Goal: Check status: Check status

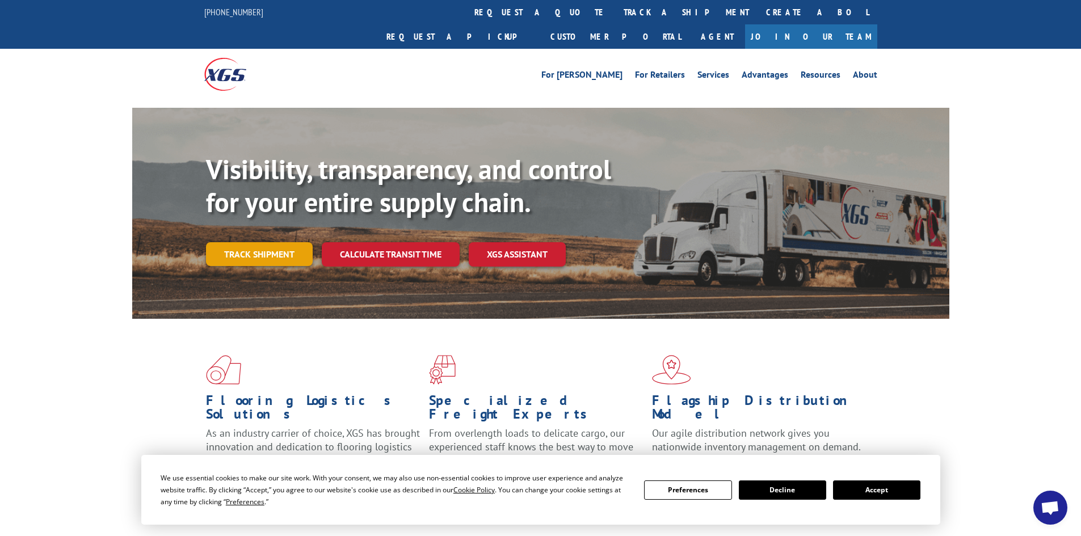
click at [290, 242] on link "Track shipment" at bounding box center [259, 254] width 107 height 24
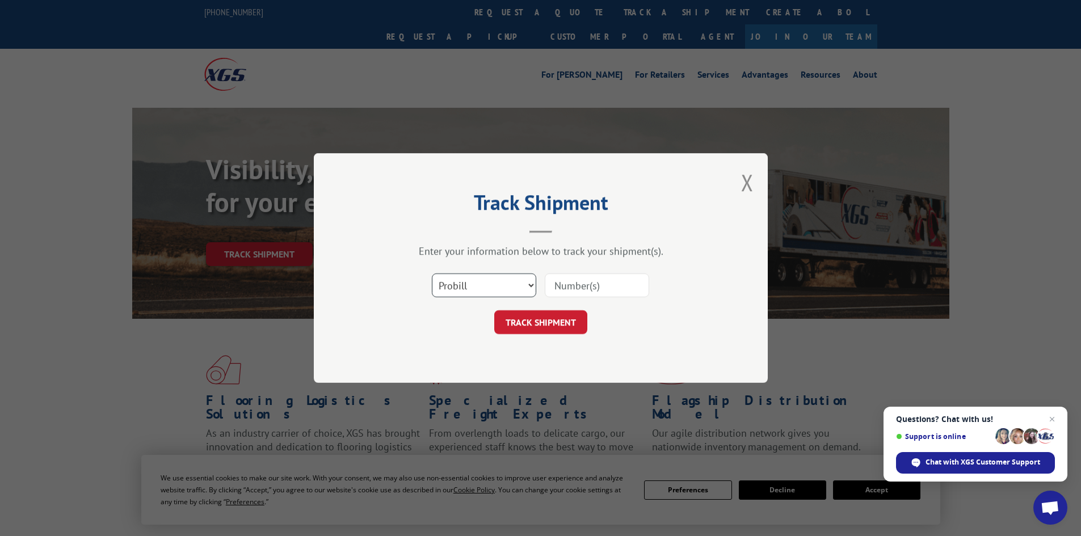
click at [457, 274] on select "Select category... Probill BOL PO" at bounding box center [484, 285] width 104 height 24
select select "bol"
click at [432, 273] on select "Select category... Probill BOL PO" at bounding box center [484, 285] width 104 height 24
click at [577, 283] on input at bounding box center [597, 285] width 104 height 24
paste input "7046068"
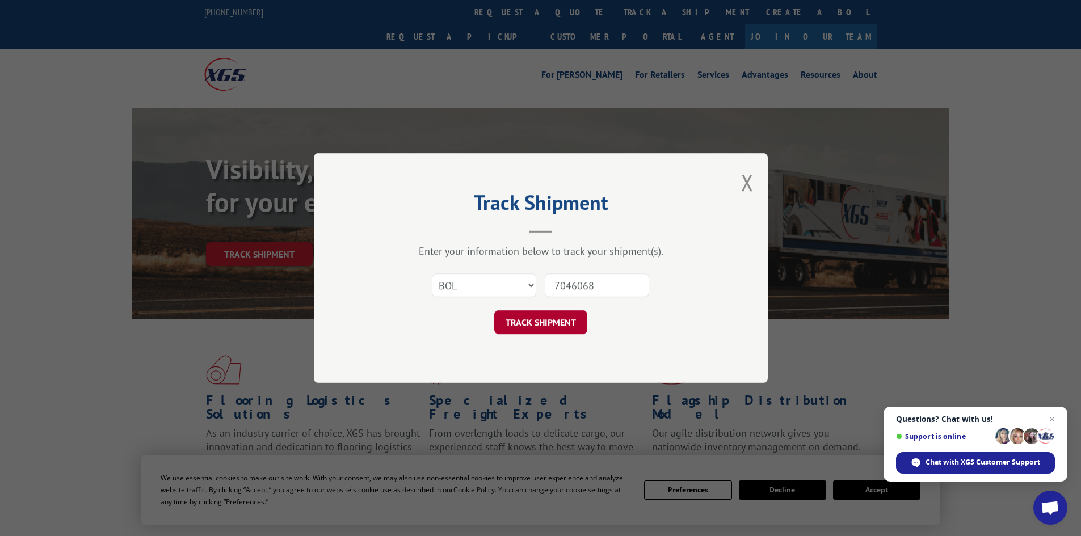
type input "7046068"
click at [564, 328] on button "TRACK SHIPMENT" at bounding box center [540, 322] width 93 height 24
